Goal: Task Accomplishment & Management: Complete application form

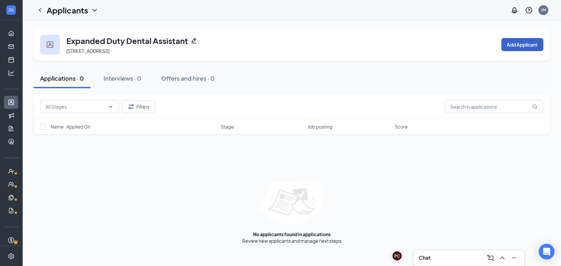
click at [507, 45] on button "Add Applicant" at bounding box center [522, 44] width 42 height 13
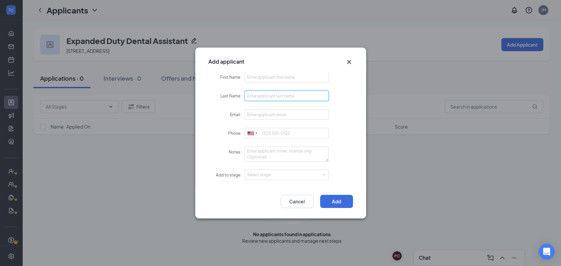
click at [263, 93] on input "Last Name" at bounding box center [286, 96] width 84 height 11
paste input "Alex A. Murillo"
type input "Alex A. Murillo"
click at [287, 79] on input "First Name" at bounding box center [286, 77] width 84 height 11
type input "Alex"
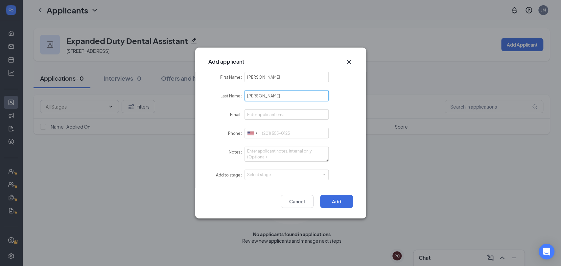
click at [258, 95] on input "Alex A. Murillo" at bounding box center [286, 96] width 84 height 11
type input "Murillo"
click at [260, 114] on input "Email" at bounding box center [286, 114] width 84 height 11
paste input "720-412-0013 Alexxarturo@outlook.com"
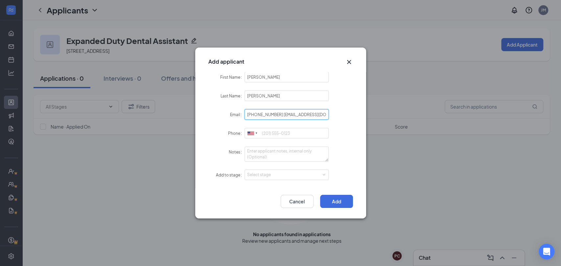
drag, startPoint x: 276, startPoint y: 111, endPoint x: 271, endPoint y: 141, distance: 30.6
click at [276, 114] on input "720-412-0013 Alexxarturo@outlook.com" at bounding box center [286, 114] width 84 height 11
type input "alexxarturo@outlook.com"
click at [273, 134] on input "Phone" at bounding box center [286, 133] width 84 height 11
paste input "720-412-0013 Alexxarturo@outlook.com"
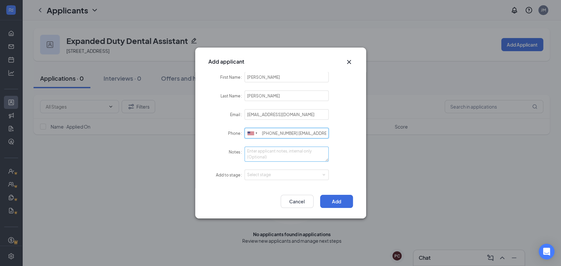
scroll to position [0, 13]
drag, startPoint x: 277, startPoint y: 135, endPoint x: 405, endPoint y: 135, distance: 127.8
click at [405, 135] on div "Add applicant First Name Alex Last Name Murillo Email alexxarturo@outlook.com P…" at bounding box center [280, 133] width 561 height 266
type input "720-412-0013"
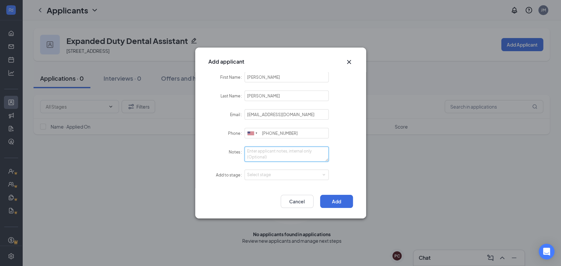
click at [271, 153] on textarea "Notes" at bounding box center [286, 154] width 84 height 15
click at [275, 175] on div "Select stage" at bounding box center [285, 175] width 76 height 7
type textarea "Cloud"
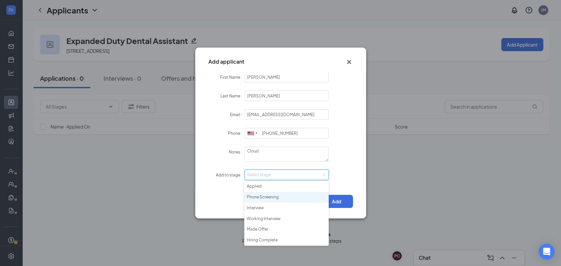
click at [266, 198] on li "Phone Screening" at bounding box center [286, 197] width 84 height 11
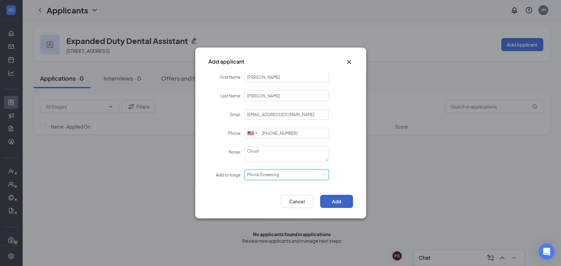
click at [340, 203] on button "Add" at bounding box center [336, 201] width 33 height 13
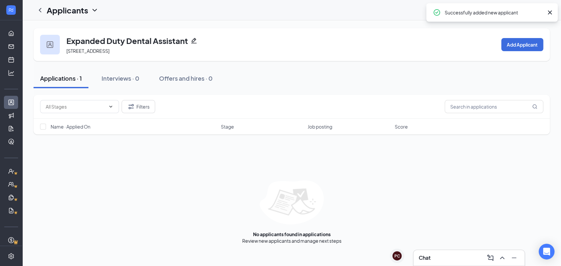
click at [62, 75] on div "Applications · 1" at bounding box center [61, 78] width 42 height 8
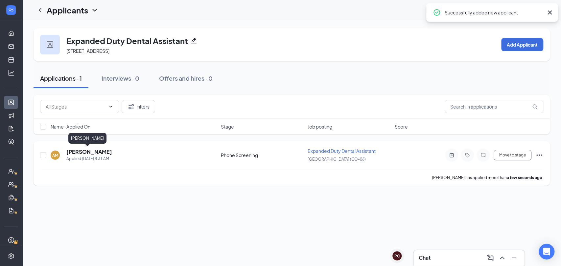
click at [82, 151] on h5 "Alex Murillo" at bounding box center [89, 151] width 46 height 7
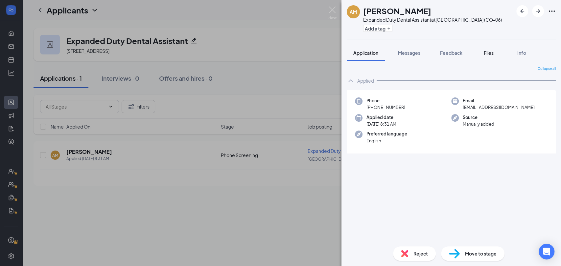
click at [488, 54] on span "Files" at bounding box center [489, 53] width 10 height 6
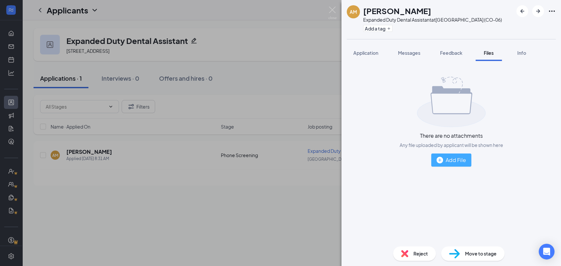
click at [460, 162] on div "Add File" at bounding box center [451, 160] width 30 height 8
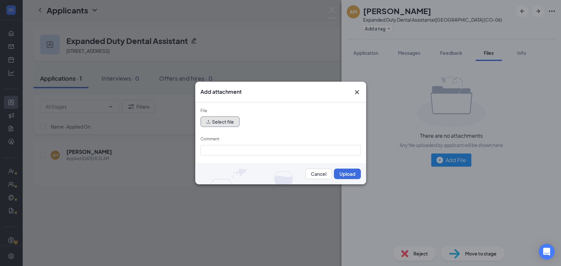
click at [213, 124] on button "Select file" at bounding box center [219, 122] width 39 height 11
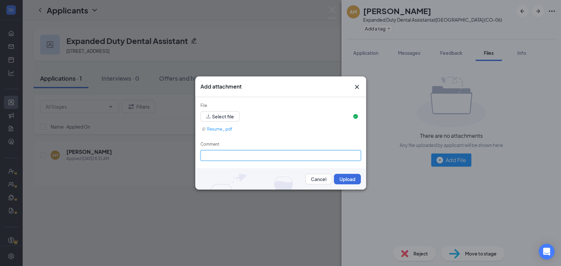
click at [233, 153] on input "Comment" at bounding box center [280, 155] width 160 height 11
type input "Resume"
click at [342, 176] on button "Upload" at bounding box center [347, 179] width 27 height 11
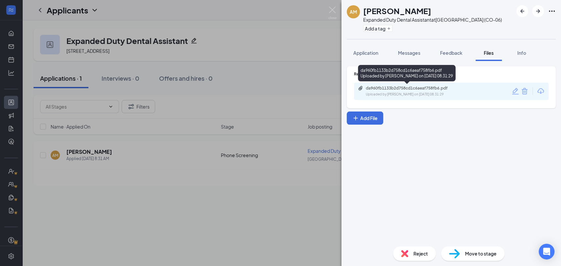
click at [390, 96] on div "Uploaded by Jared Mitchel on Aug 27, 2025 at 08:31:29" at bounding box center [415, 94] width 99 height 5
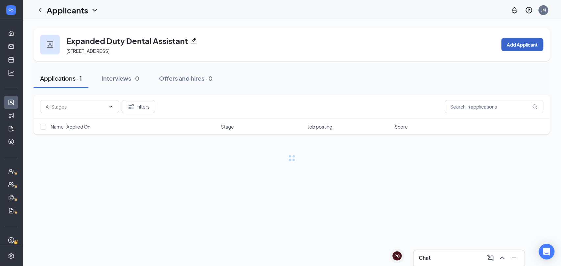
click at [521, 48] on button "Add Applicant" at bounding box center [522, 44] width 42 height 13
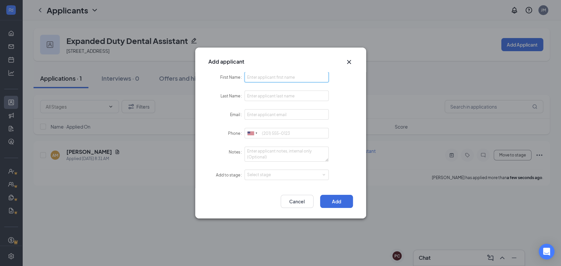
click at [252, 77] on input "First Name" at bounding box center [286, 77] width 84 height 11
paste input "Macenzee Raugust"
type input "Macenzee Raugust"
click at [261, 98] on input "Last Name" at bounding box center [286, 96] width 84 height 11
paste input "Macenzee Raugust"
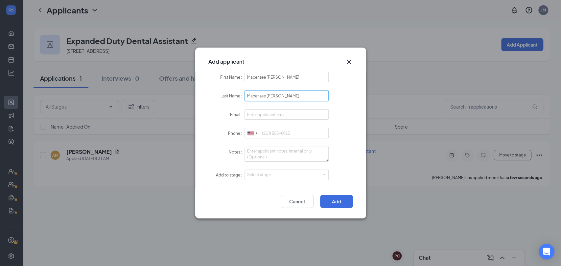
click at [266, 97] on input "Macenzee Raugust" at bounding box center [286, 96] width 84 height 11
type input "Raugust"
drag, startPoint x: 266, startPoint y: 76, endPoint x: 348, endPoint y: 77, distance: 81.2
click at [348, 77] on div "First Name Macenzee Raugust" at bounding box center [280, 77] width 145 height 11
type input "Macenzee"
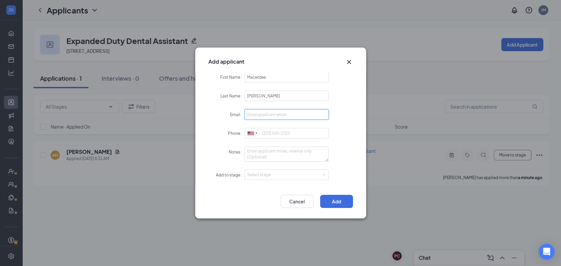
click at [265, 116] on input "Email" at bounding box center [286, 114] width 84 height 11
paste input "kenzielynne13@yahoo.com"
type input "kenzielynne13@yahoo.com"
click at [264, 133] on input "Phone" at bounding box center [286, 133] width 84 height 11
paste input "720-607-9893"
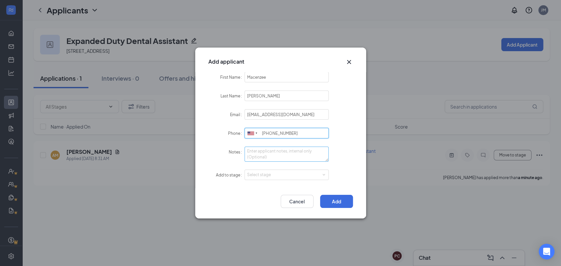
type input "720-607-9893"
click at [272, 152] on textarea "Notes" at bounding box center [286, 154] width 84 height 15
click at [259, 178] on div "Select stage" at bounding box center [285, 175] width 76 height 7
type textarea "Cloud"
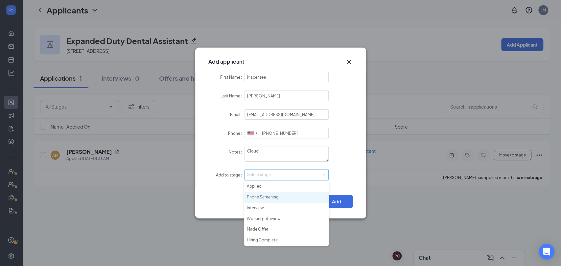
click at [263, 195] on li "Phone Screening" at bounding box center [286, 197] width 84 height 11
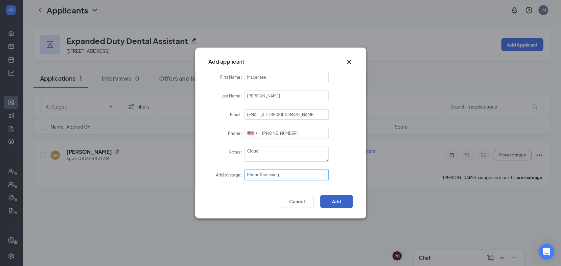
click at [337, 203] on button "Add" at bounding box center [336, 201] width 33 height 13
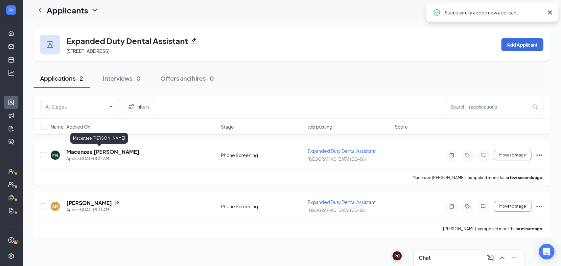
click at [77, 149] on h5 "Macenzee Raugust" at bounding box center [102, 151] width 73 height 7
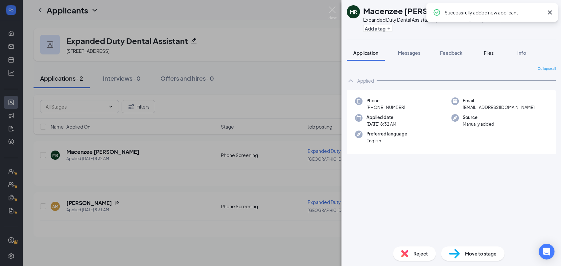
click at [491, 51] on span "Files" at bounding box center [489, 53] width 10 height 6
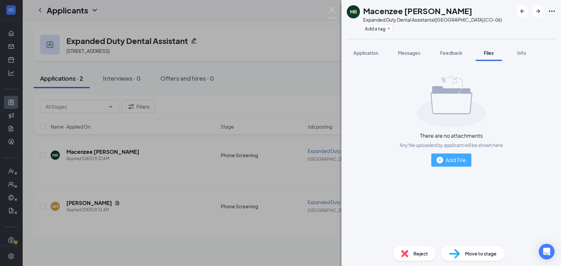
click at [456, 164] on div "Add File" at bounding box center [451, 160] width 30 height 8
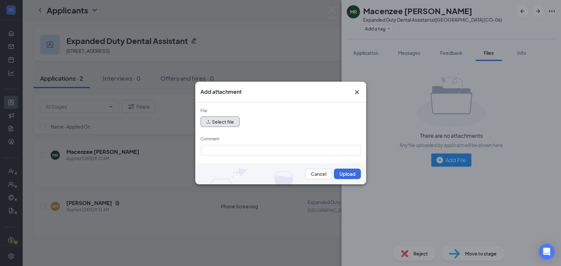
click at [226, 124] on button "Select file" at bounding box center [219, 122] width 39 height 11
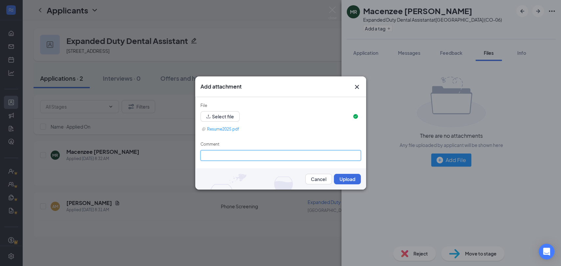
click at [239, 153] on input "Comment" at bounding box center [280, 155] width 160 height 11
type input "Resume"
click at [348, 176] on button "Upload" at bounding box center [347, 179] width 27 height 11
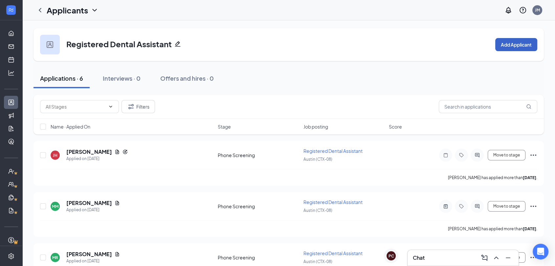
click at [515, 42] on button "Add Applicant" at bounding box center [516, 44] width 42 height 13
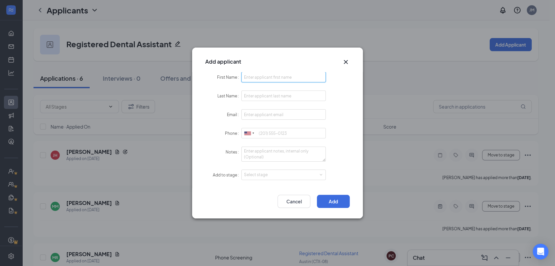
click at [249, 78] on input "First Name" at bounding box center [283, 77] width 84 height 11
paste input "[PERSON_NAME]"
type input "[PERSON_NAME]"
click at [261, 99] on input "Last Name" at bounding box center [283, 96] width 84 height 11
paste input "[PERSON_NAME]"
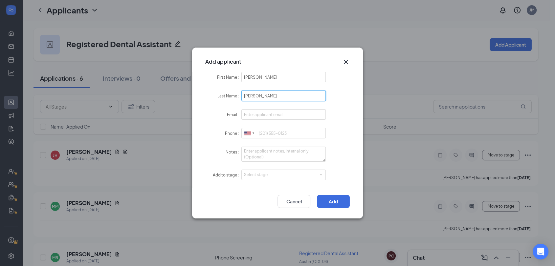
drag, startPoint x: 254, startPoint y: 96, endPoint x: 257, endPoint y: 101, distance: 5.5
click at [254, 96] on input "[PERSON_NAME]" at bounding box center [283, 96] width 84 height 11
type input "[PERSON_NAME]"
click at [277, 75] on input "[PERSON_NAME]" at bounding box center [283, 77] width 84 height 11
type input "[PERSON_NAME]"
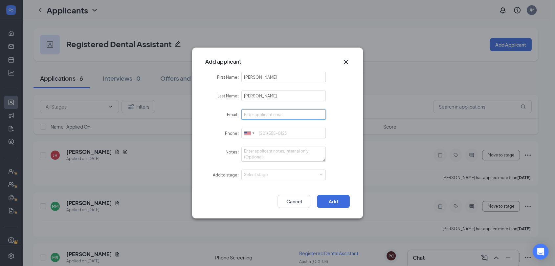
click at [261, 113] on input "Email" at bounding box center [283, 114] width 84 height 11
paste input "[EMAIL_ADDRESS][DOMAIN_NAME]"
type input "[EMAIL_ADDRESS][DOMAIN_NAME]"
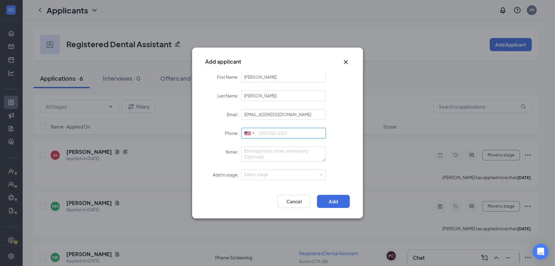
click at [270, 134] on input "Phone" at bounding box center [283, 133] width 84 height 11
paste input "5125872036"
type input "5125872036"
click at [272, 158] on textarea "Notes" at bounding box center [283, 154] width 84 height 15
type textarea "Indeed"
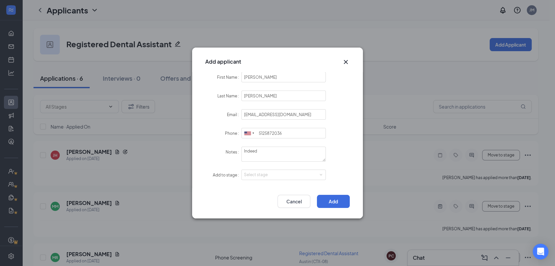
click at [260, 182] on form "First Name [PERSON_NAME] Last Name [PERSON_NAME] Email [EMAIL_ADDRESS][DOMAIN_N…" at bounding box center [277, 130] width 145 height 117
click at [260, 177] on div "Select stage" at bounding box center [282, 175] width 76 height 7
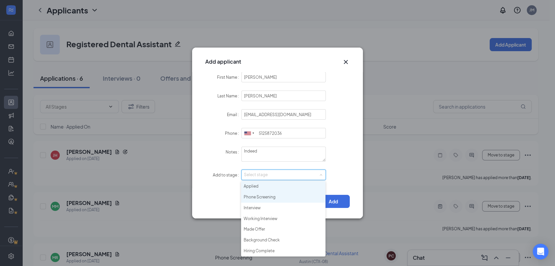
click at [261, 194] on li "Phone Screening" at bounding box center [283, 197] width 84 height 11
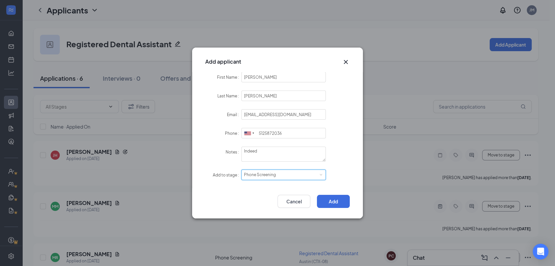
click at [355, 201] on div "Add Cancel" at bounding box center [277, 204] width 171 height 30
click at [325, 202] on button "Add" at bounding box center [333, 201] width 33 height 13
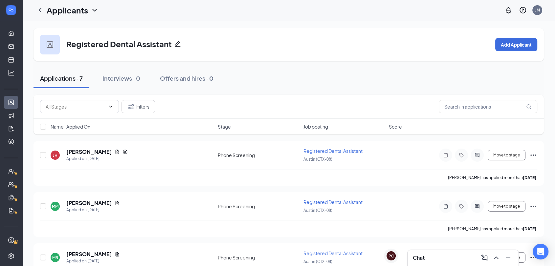
click at [48, 77] on div "Applications · 7" at bounding box center [61, 78] width 43 height 8
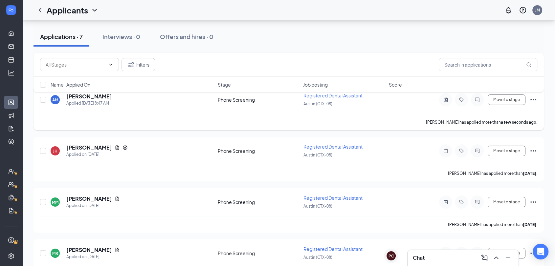
scroll to position [36, 0]
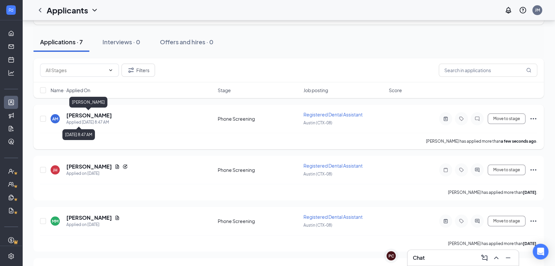
click at [81, 117] on h5 "[PERSON_NAME]" at bounding box center [89, 115] width 46 height 7
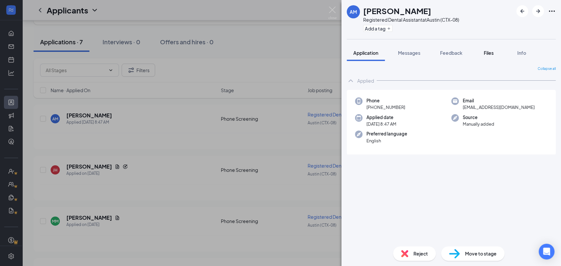
click at [492, 52] on span "Files" at bounding box center [489, 53] width 10 height 6
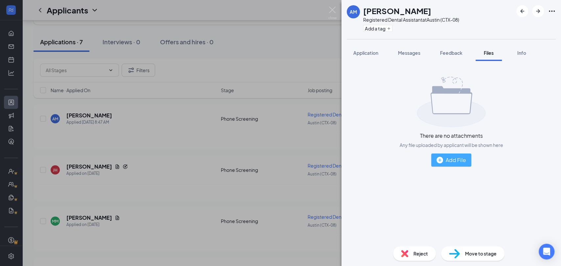
click at [462, 160] on div "Add File" at bounding box center [451, 160] width 30 height 8
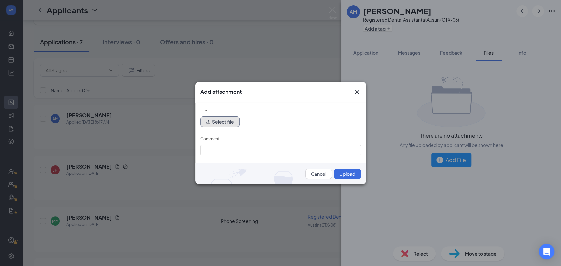
click at [209, 120] on icon "upload" at bounding box center [208, 122] width 5 height 5
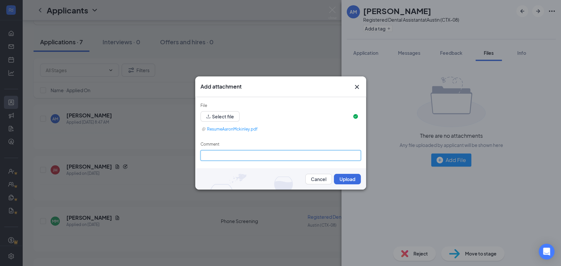
click at [242, 155] on input "Comment" at bounding box center [280, 155] width 160 height 11
type input "Resume"
click at [342, 177] on button "Upload" at bounding box center [347, 179] width 27 height 11
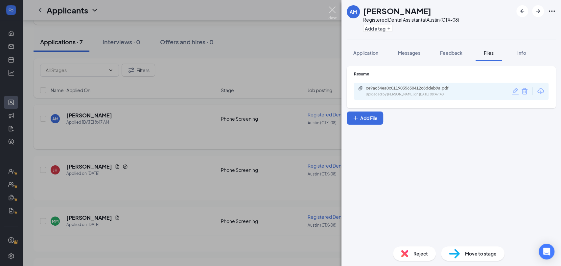
click at [331, 9] on img at bounding box center [332, 13] width 8 height 13
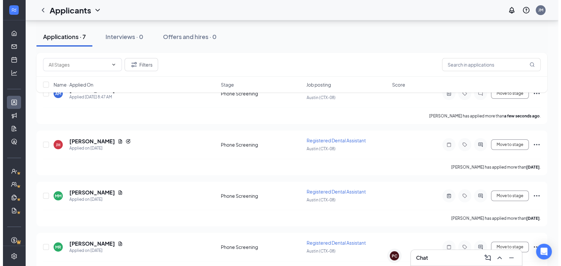
scroll to position [73, 0]
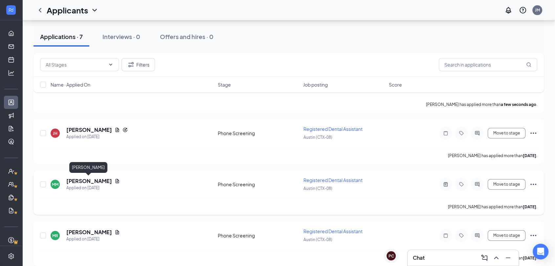
click at [81, 183] on h5 "[PERSON_NAME]" at bounding box center [89, 181] width 46 height 7
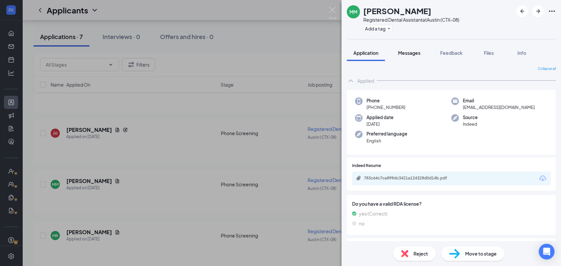
click at [406, 53] on span "Messages" at bounding box center [409, 53] width 22 height 6
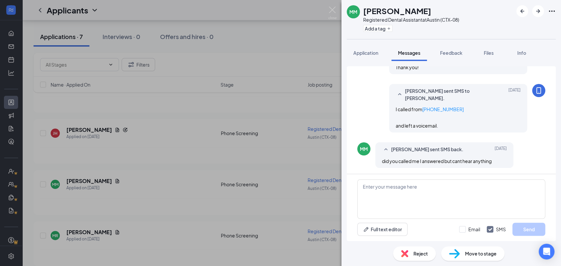
scroll to position [330, 0]
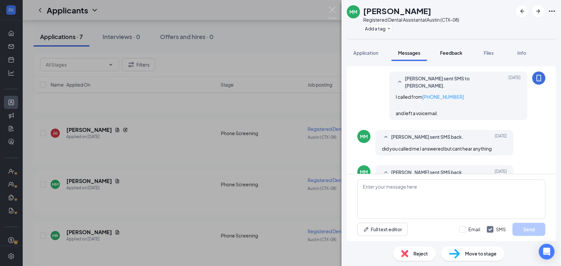
click at [451, 52] on span "Feedback" at bounding box center [451, 53] width 22 height 6
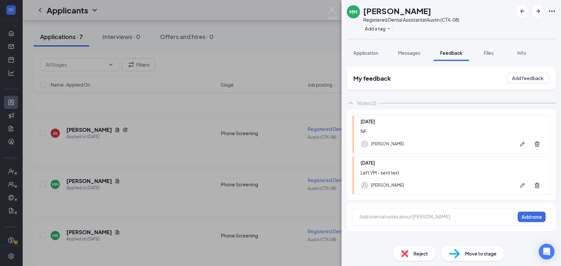
click at [423, 252] on span "Reject" at bounding box center [420, 253] width 14 height 7
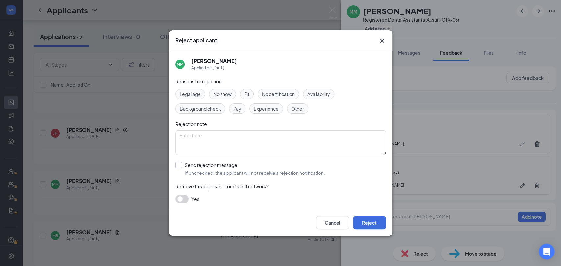
click at [179, 165] on input "Send rejection message If unchecked, the applicant will not receive a rejection…" at bounding box center [249, 169] width 149 height 14
checkbox input "true"
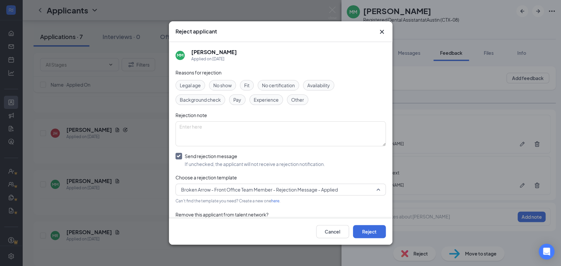
click at [333, 193] on span "Broken Arrow - Front Office Team Member - Rejection Message - Applied" at bounding box center [259, 190] width 157 height 10
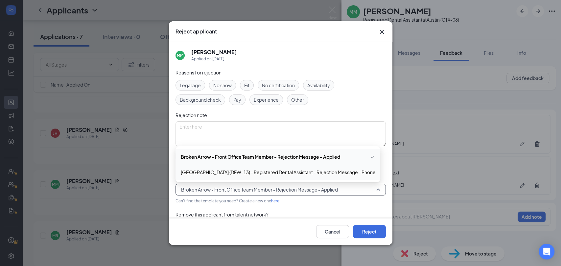
click at [340, 176] on span "[GEOGRAPHIC_DATA] (DFW-13) - Registered Dental Assistant - Rejection Message - …" at bounding box center [286, 172] width 211 height 7
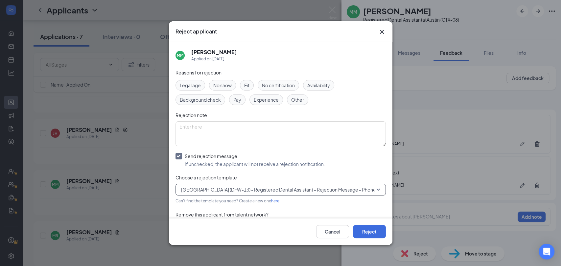
click at [380, 33] on icon "Cross" at bounding box center [381, 32] width 4 height 4
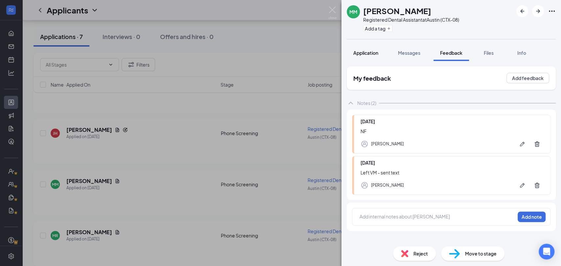
click at [363, 54] on span "Application" at bounding box center [365, 53] width 25 height 6
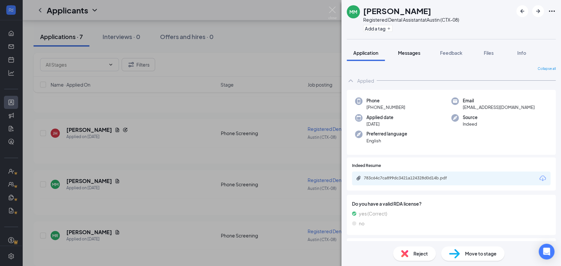
click at [401, 50] on div "Messages" at bounding box center [409, 53] width 22 height 7
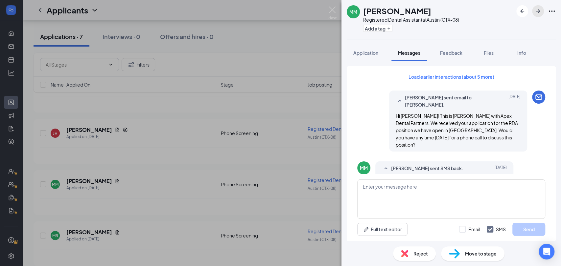
click at [536, 11] on icon "ArrowRight" at bounding box center [538, 11] width 8 height 8
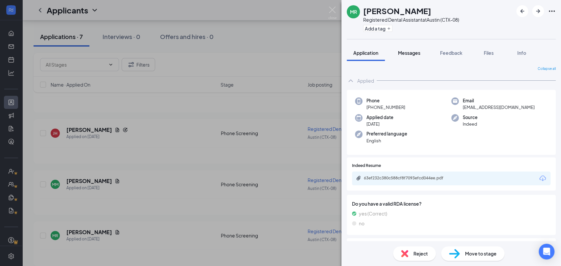
click at [415, 53] on span "Messages" at bounding box center [409, 53] width 22 height 6
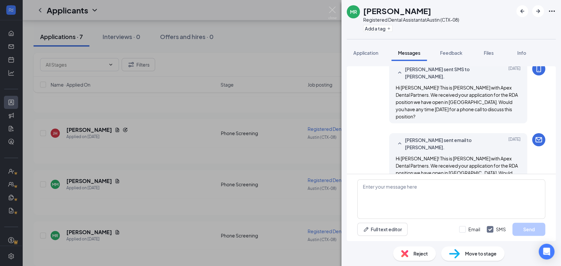
scroll to position [100, 0]
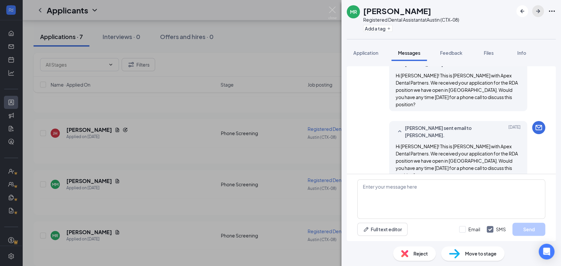
click at [538, 9] on icon "ArrowRight" at bounding box center [538, 11] width 8 height 8
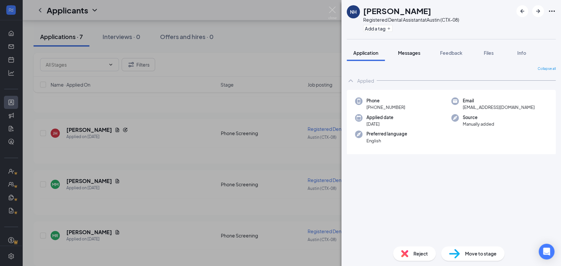
click at [404, 54] on span "Messages" at bounding box center [409, 53] width 22 height 6
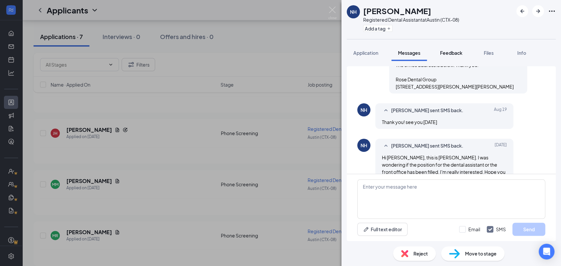
scroll to position [367, 0]
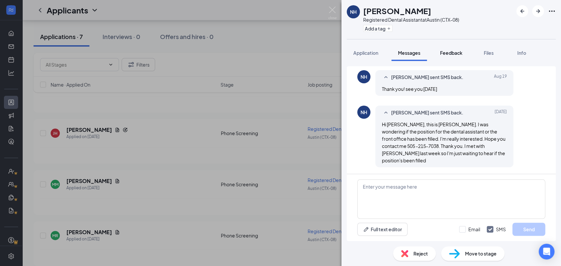
click at [449, 50] on span "Feedback" at bounding box center [451, 53] width 22 height 6
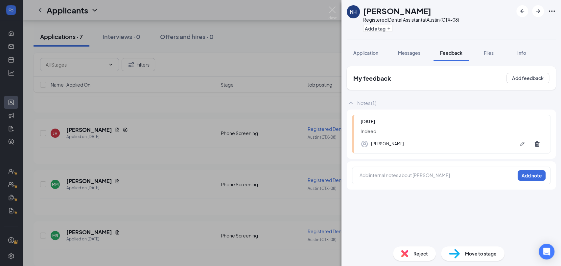
click at [417, 257] on span "Reject" at bounding box center [420, 253] width 14 height 7
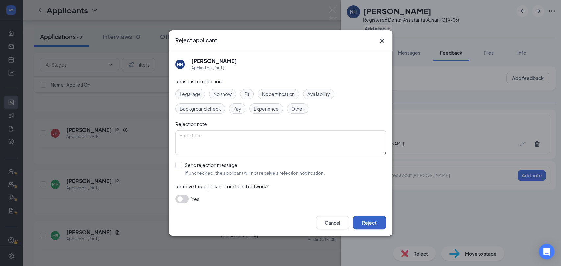
click at [377, 223] on button "Reject" at bounding box center [369, 223] width 33 height 13
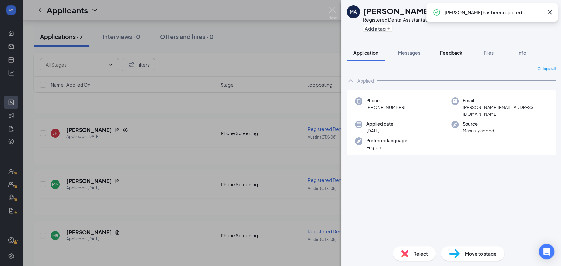
click at [453, 49] on button "Feedback" at bounding box center [450, 53] width 35 height 16
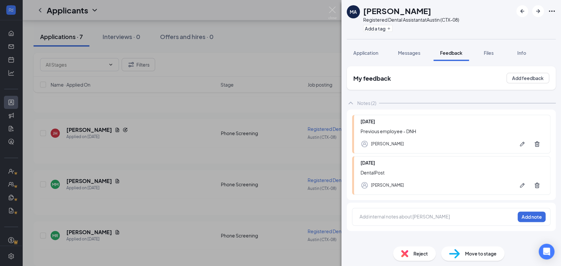
click at [420, 256] on span "Reject" at bounding box center [420, 253] width 14 height 7
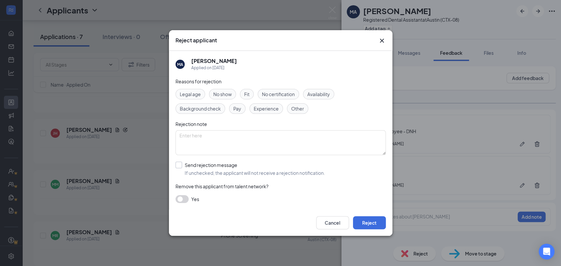
click at [180, 167] on input "Send rejection message If unchecked, the applicant will not receive a rejection…" at bounding box center [249, 169] width 149 height 14
checkbox input "true"
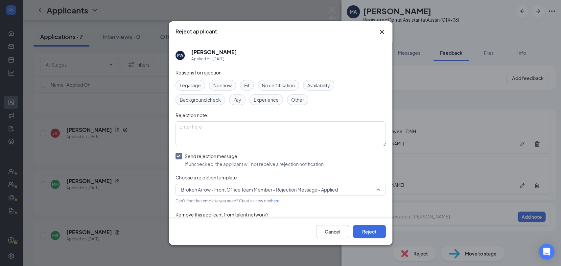
click at [316, 188] on span "Broken Arrow - Front Office Team Member - Rejection Message - Applied" at bounding box center [259, 190] width 157 height 10
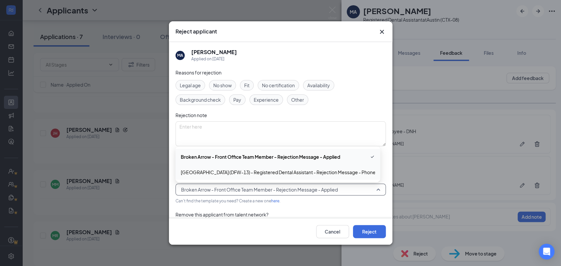
click at [330, 169] on span "[GEOGRAPHIC_DATA] (DFW-13) - Registered Dental Assistant - Rejection Message - …" at bounding box center [286, 172] width 211 height 7
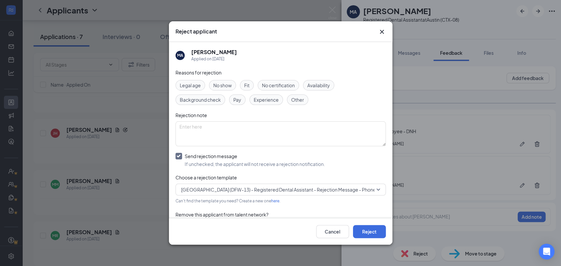
click at [371, 225] on div "Cancel Reject" at bounding box center [280, 232] width 223 height 26
click at [372, 226] on button "Reject" at bounding box center [369, 231] width 33 height 13
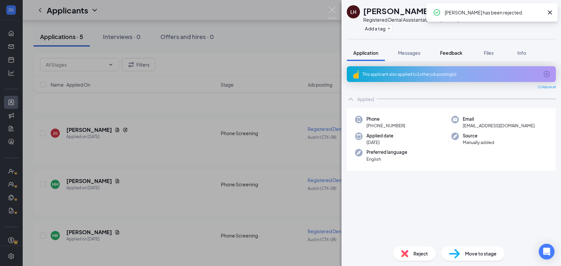
click at [448, 52] on span "Feedback" at bounding box center [451, 53] width 22 height 6
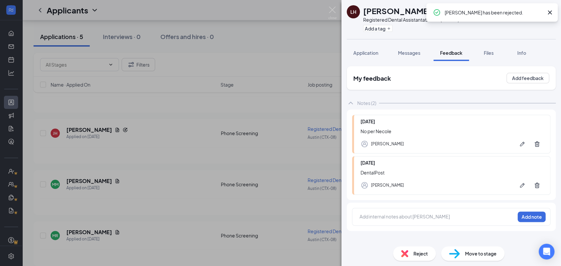
click at [417, 254] on span "Reject" at bounding box center [420, 253] width 14 height 7
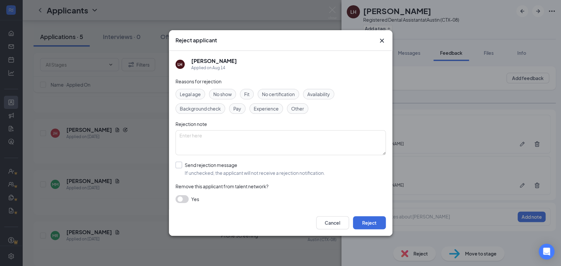
click at [182, 166] on input "Send rejection message If unchecked, the applicant will not receive a rejection…" at bounding box center [249, 169] width 149 height 14
checkbox input "true"
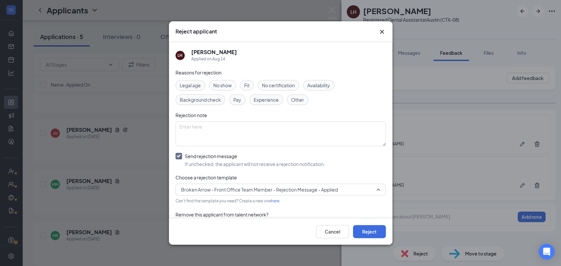
click at [326, 190] on span "Broken Arrow - Front Office Team Member - Rejection Message - Applied" at bounding box center [259, 190] width 157 height 10
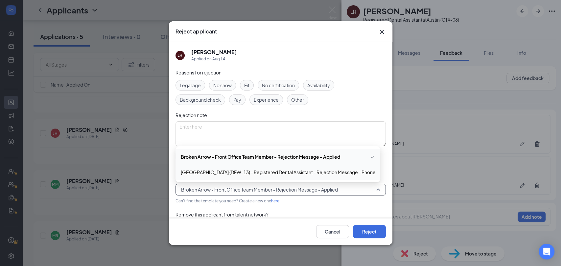
click at [336, 172] on span "[GEOGRAPHIC_DATA] (DFW-13) - Registered Dental Assistant - Rejection Message - …" at bounding box center [286, 172] width 211 height 7
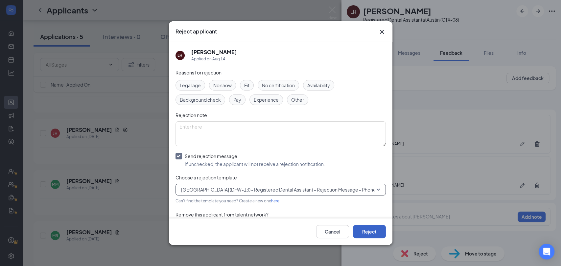
click at [377, 229] on button "Reject" at bounding box center [369, 231] width 33 height 13
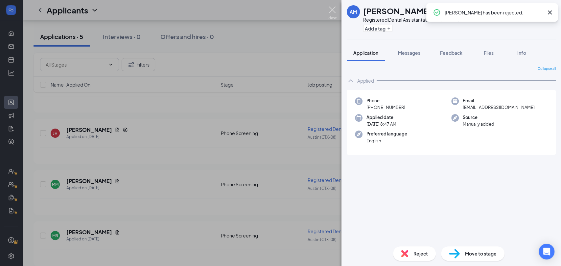
click at [331, 13] on img at bounding box center [332, 13] width 8 height 13
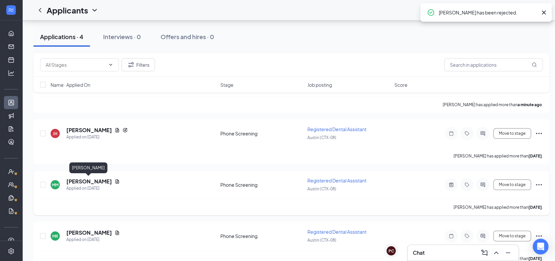
click at [91, 178] on h5 "[PERSON_NAME]" at bounding box center [89, 181] width 46 height 7
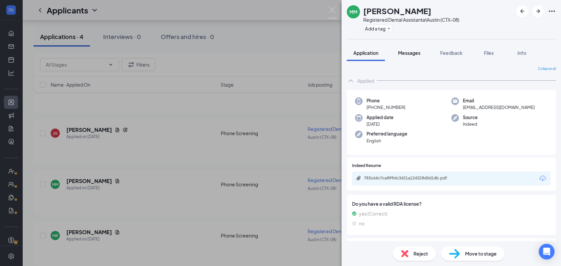
click at [423, 51] on button "Messages" at bounding box center [408, 53] width 35 height 16
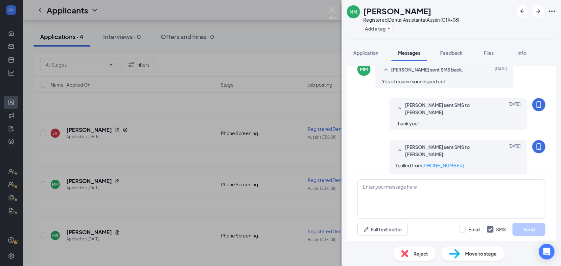
scroll to position [330, 0]
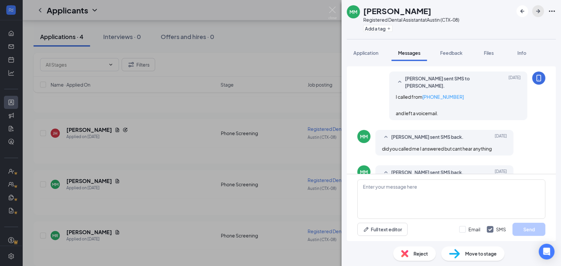
click at [540, 9] on icon "ArrowRight" at bounding box center [538, 11] width 8 height 8
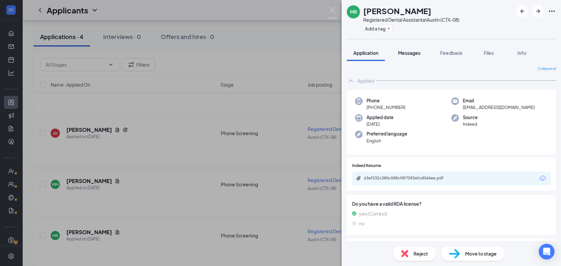
click at [401, 52] on span "Messages" at bounding box center [409, 53] width 22 height 6
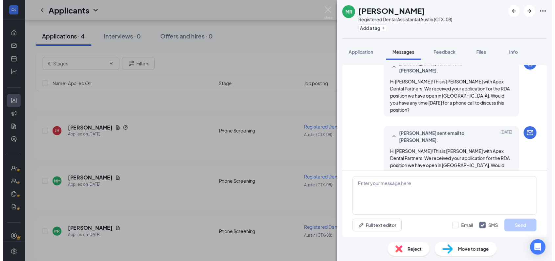
scroll to position [100, 0]
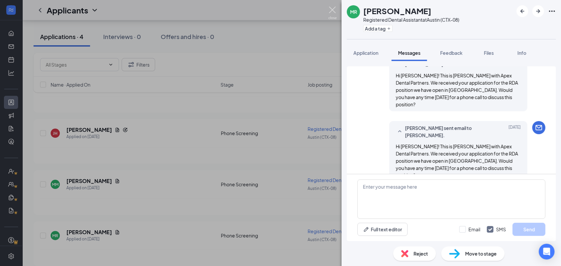
click at [334, 7] on img at bounding box center [332, 13] width 8 height 13
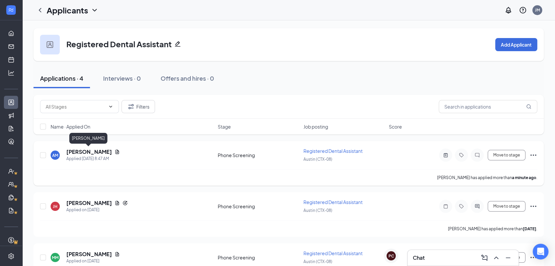
click at [84, 153] on h5 "[PERSON_NAME]" at bounding box center [89, 151] width 46 height 7
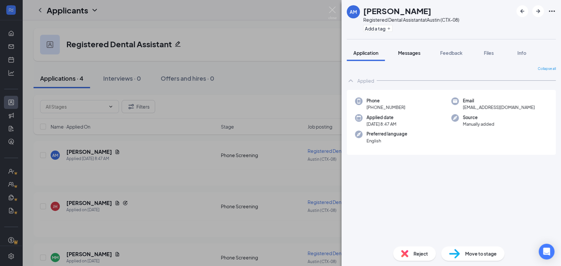
click at [413, 49] on button "Messages" at bounding box center [408, 53] width 35 height 16
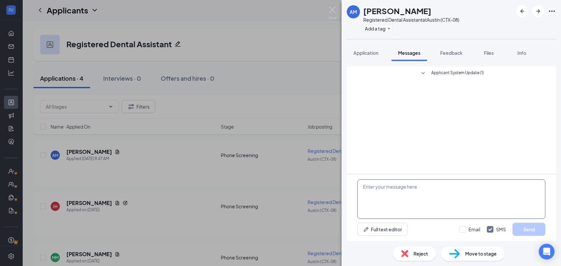
click at [434, 194] on textarea at bounding box center [451, 199] width 188 height 39
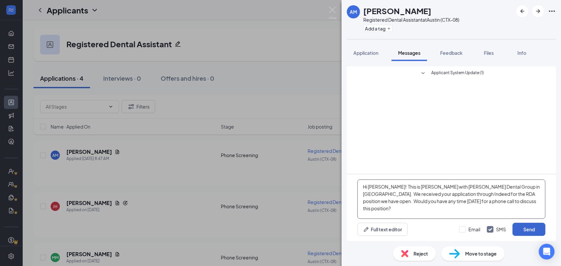
type textarea "Hi [PERSON_NAME]! This is [PERSON_NAME] with [PERSON_NAME] Dental Group in [GEO…"
click at [536, 229] on button "Send" at bounding box center [528, 229] width 33 height 13
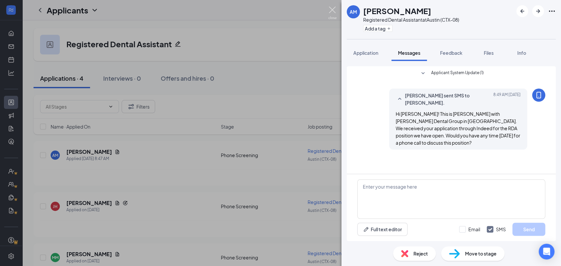
click at [330, 12] on img at bounding box center [332, 13] width 8 height 13
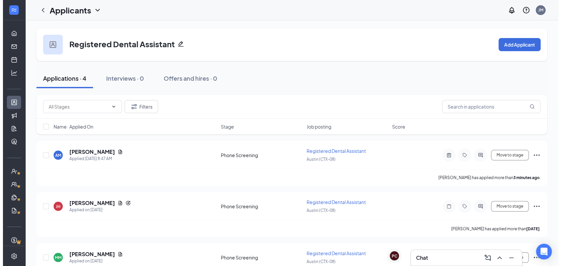
scroll to position [73, 0]
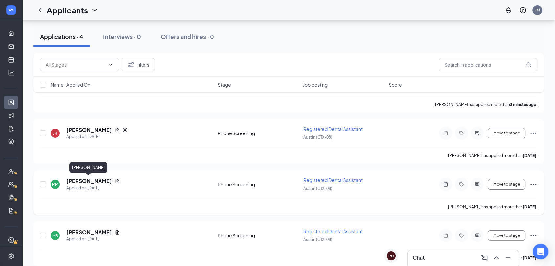
click at [79, 181] on h5 "[PERSON_NAME]" at bounding box center [89, 181] width 46 height 7
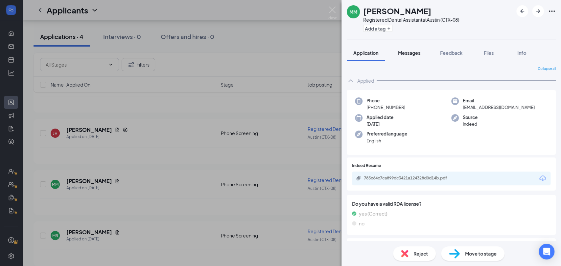
click at [406, 55] on span "Messages" at bounding box center [409, 53] width 22 height 6
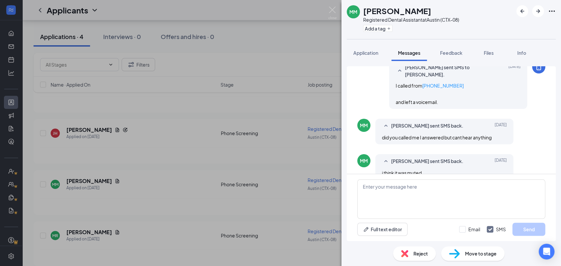
scroll to position [346, 0]
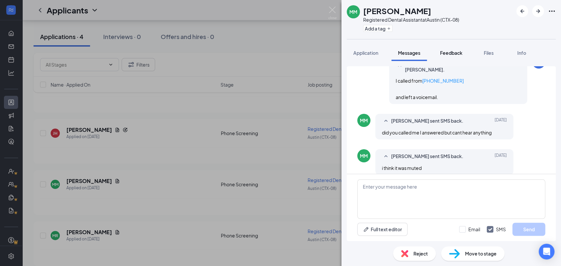
click at [449, 50] on span "Feedback" at bounding box center [451, 53] width 22 height 6
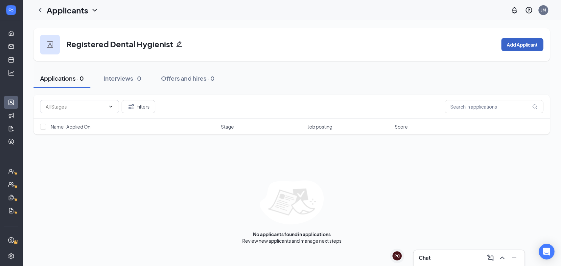
click at [531, 41] on button "Add Applicant" at bounding box center [522, 44] width 42 height 13
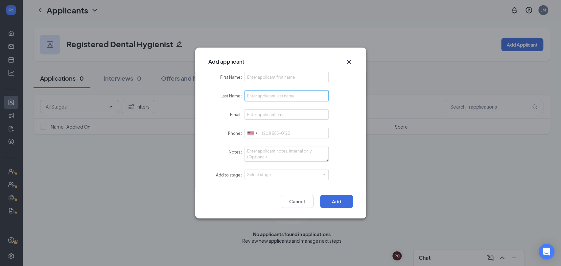
click at [263, 94] on input "Last Name" at bounding box center [286, 96] width 84 height 11
paste input "JAILINE ARZATE"
type input "JAILINE ARZATE"
click at [275, 76] on input "First Name" at bounding box center [286, 77] width 84 height 11
type input "Jailine"
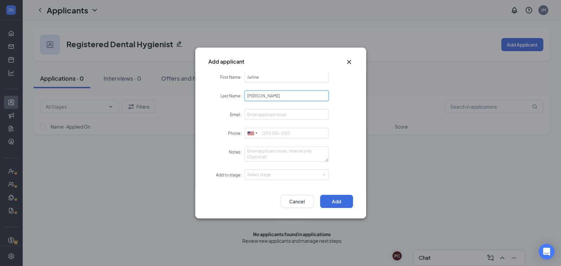
click at [260, 96] on input "JAILINE ARZATE" at bounding box center [286, 96] width 84 height 11
drag, startPoint x: 260, startPoint y: 96, endPoint x: 227, endPoint y: 99, distance: 33.3
click at [227, 99] on div "Last Name JAILINE ARZATE" at bounding box center [280, 96] width 145 height 11
drag, startPoint x: 264, startPoint y: 98, endPoint x: 308, endPoint y: 97, distance: 43.7
click at [308, 97] on input "Arzate ARZATE" at bounding box center [286, 96] width 84 height 11
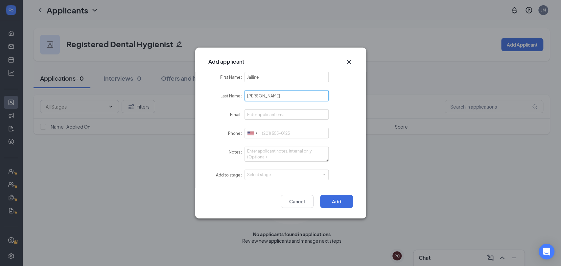
type input "Arzate"
click at [257, 114] on input "Email" at bounding box center [286, 114] width 84 height 11
paste input "jailinearza@gmail.com"
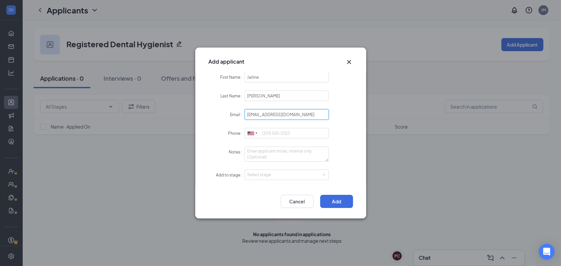
type input "jailinearza@gmail.com"
click at [265, 134] on input "Phone" at bounding box center [286, 133] width 84 height 11
paste input "(620) 277-5699"
type input "(620) 277-5699"
click at [279, 157] on textarea "Notes" at bounding box center [286, 154] width 84 height 15
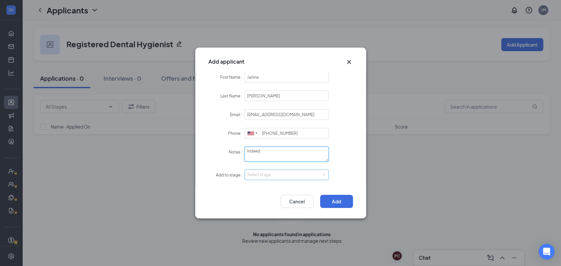
click at [268, 175] on div "Select stage" at bounding box center [285, 175] width 76 height 7
type textarea "Indeed"
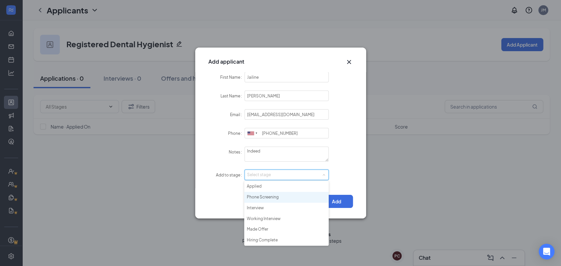
click at [271, 198] on li "Phone Screening" at bounding box center [286, 197] width 84 height 11
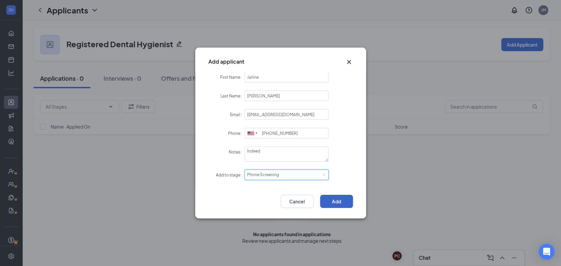
click at [337, 198] on button "Add" at bounding box center [336, 201] width 33 height 13
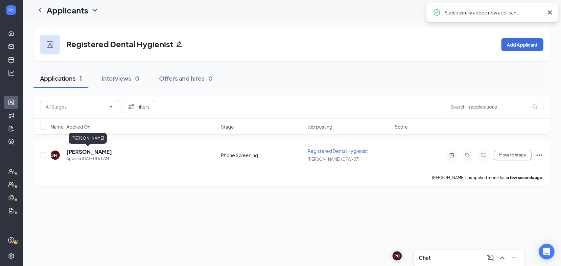
click at [71, 151] on h5 "Jailine Arzate" at bounding box center [89, 151] width 46 height 7
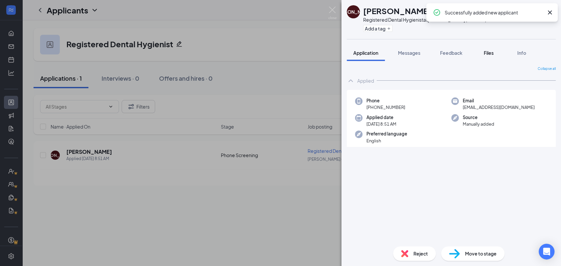
click at [491, 52] on span "Files" at bounding box center [489, 53] width 10 height 6
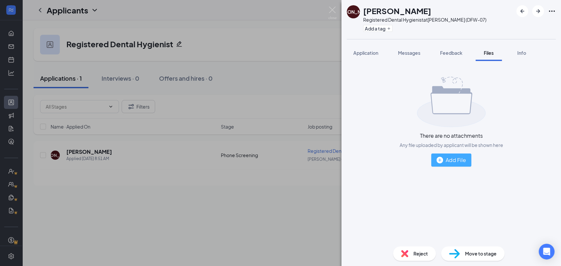
click at [462, 156] on div "Add File" at bounding box center [451, 160] width 30 height 8
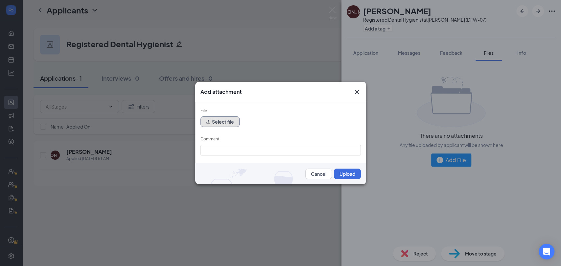
click at [211, 122] on button "Select file" at bounding box center [219, 122] width 39 height 11
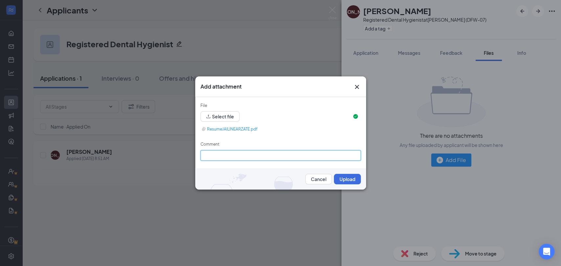
click at [228, 151] on input "Comment" at bounding box center [280, 155] width 160 height 11
type input "Resume"
click at [339, 177] on button "Upload" at bounding box center [347, 179] width 27 height 11
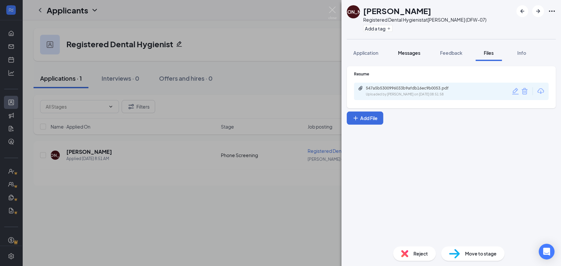
click at [420, 55] on span "Messages" at bounding box center [409, 53] width 22 height 6
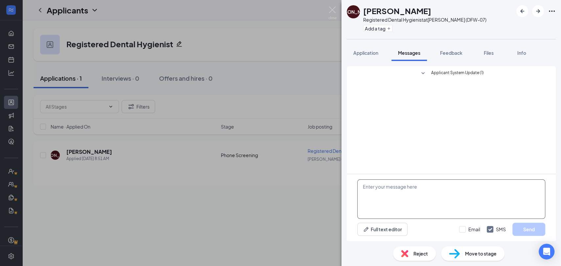
click at [426, 195] on textarea at bounding box center [451, 199] width 188 height 39
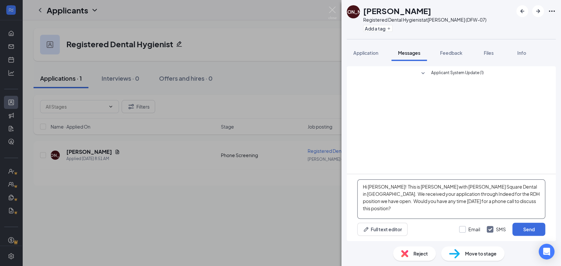
type textarea "Hi Jailine! This is Jared with Williams Square Dental in Irving. We received yo…"
click at [463, 227] on input "Email" at bounding box center [469, 229] width 21 height 7
checkbox input "true"
click at [540, 229] on button "Send" at bounding box center [528, 229] width 33 height 13
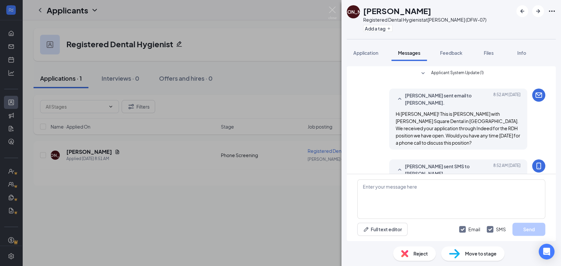
scroll to position [39, 0]
